Goal: Check status

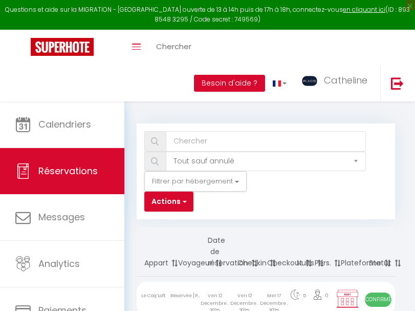
select select "not_cancelled"
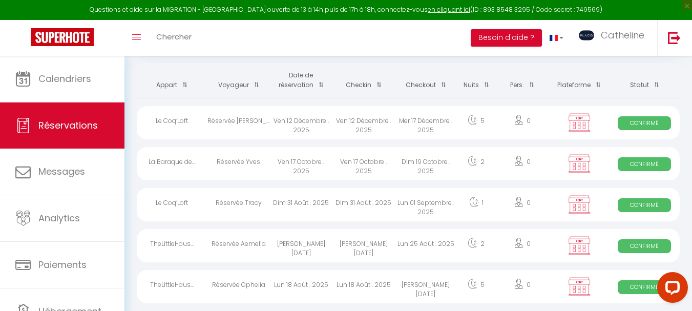
scroll to position [65, 0]
